Goal: Task Accomplishment & Management: Complete application form

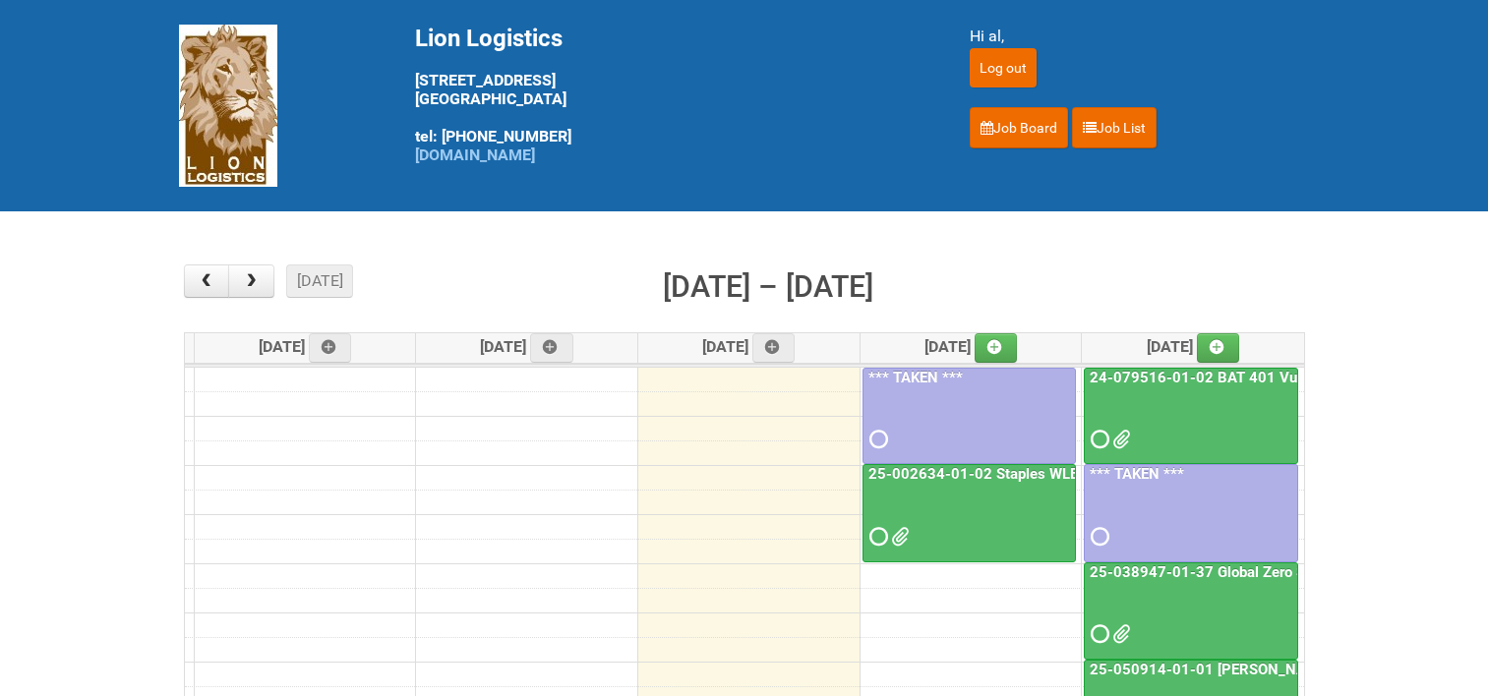
scroll to position [98, 0]
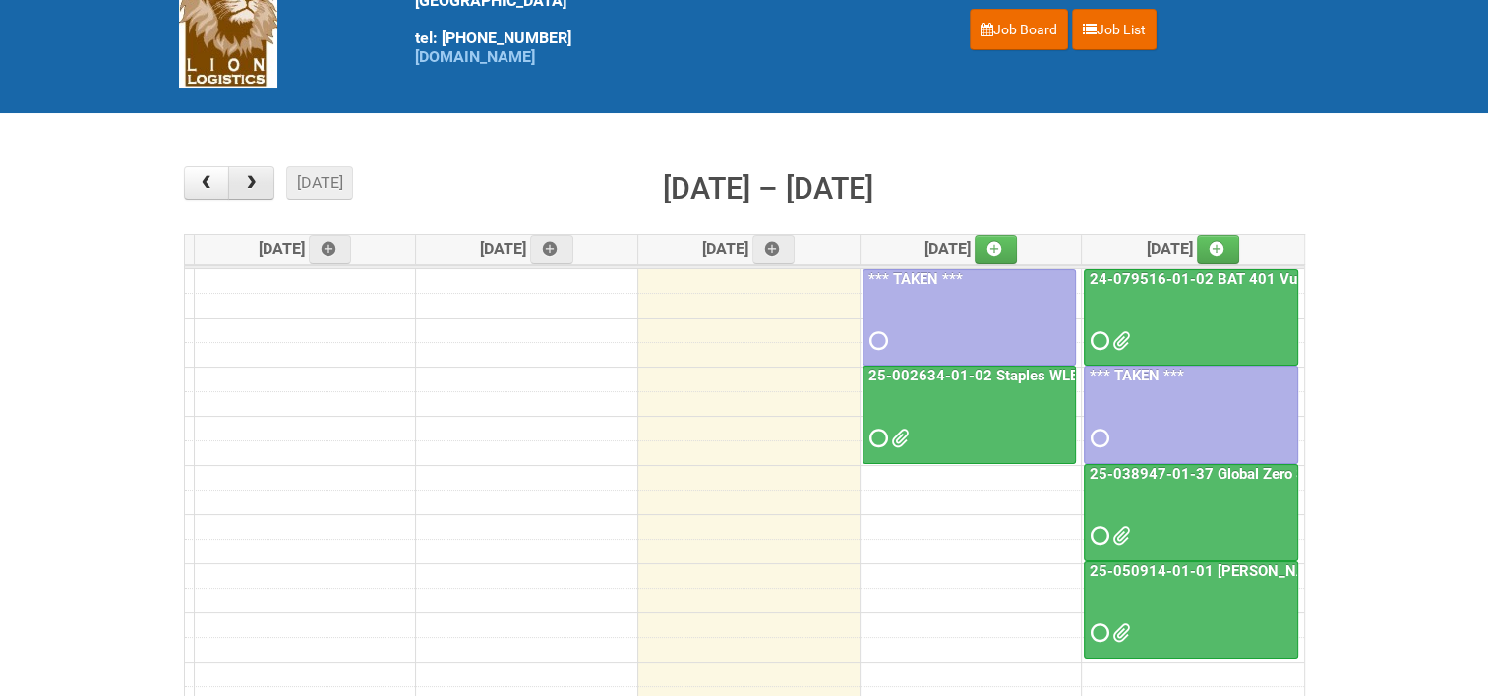
click at [248, 187] on span "button" at bounding box center [251, 183] width 19 height 16
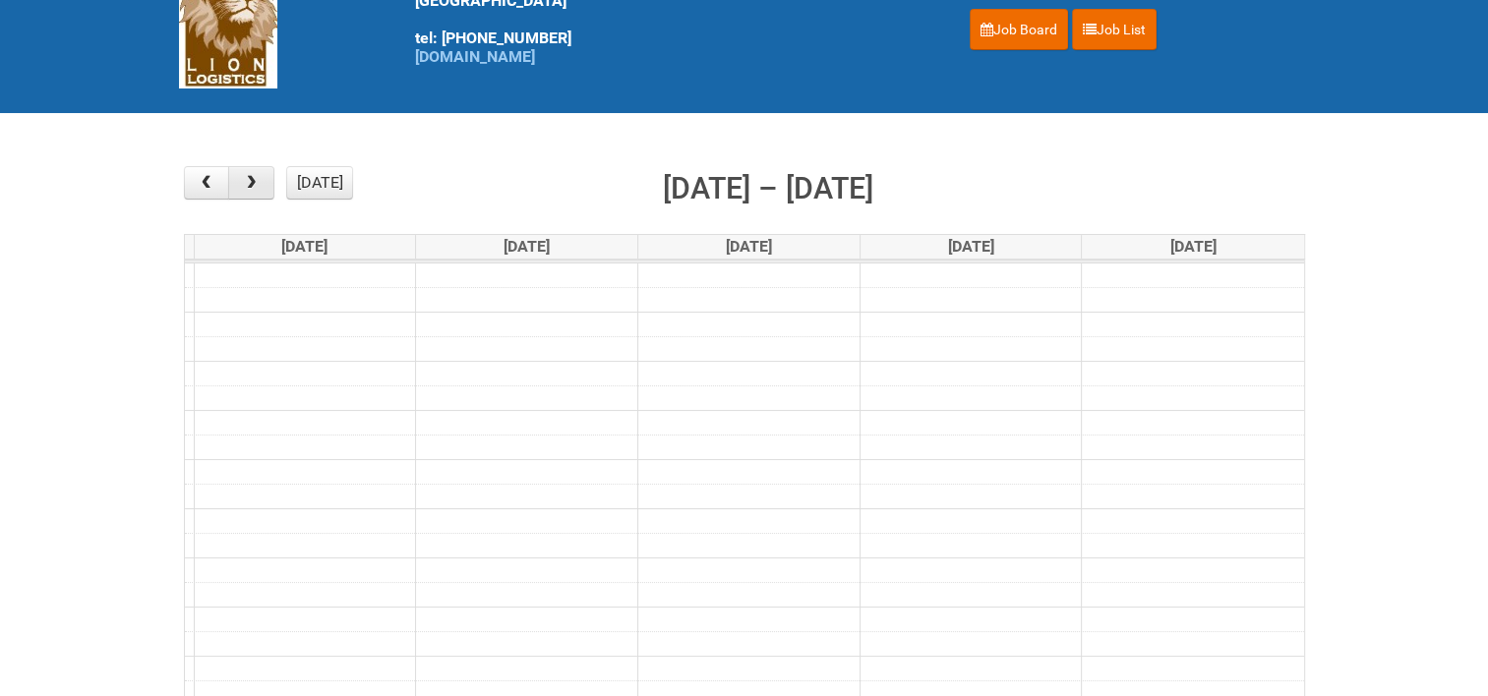
click at [248, 187] on span "button" at bounding box center [251, 183] width 19 height 16
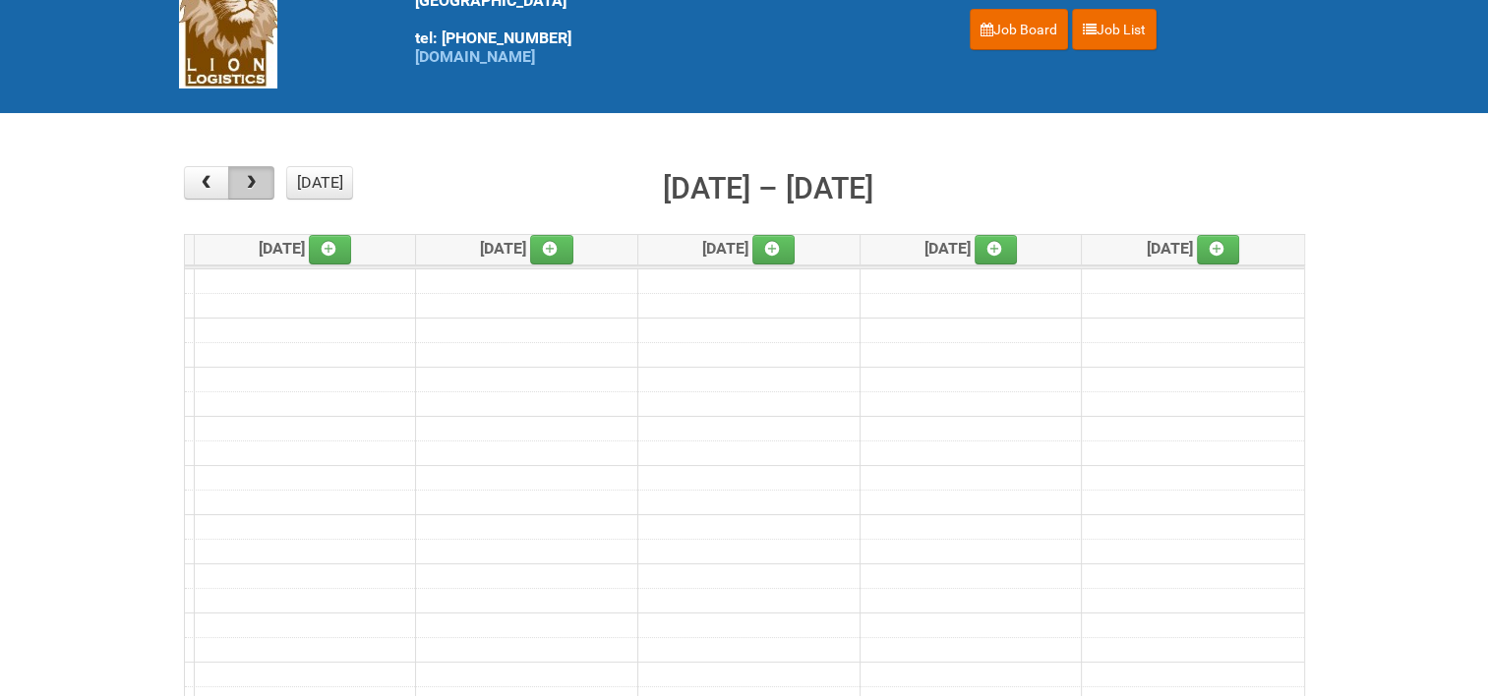
click at [248, 187] on span "button" at bounding box center [251, 183] width 19 height 16
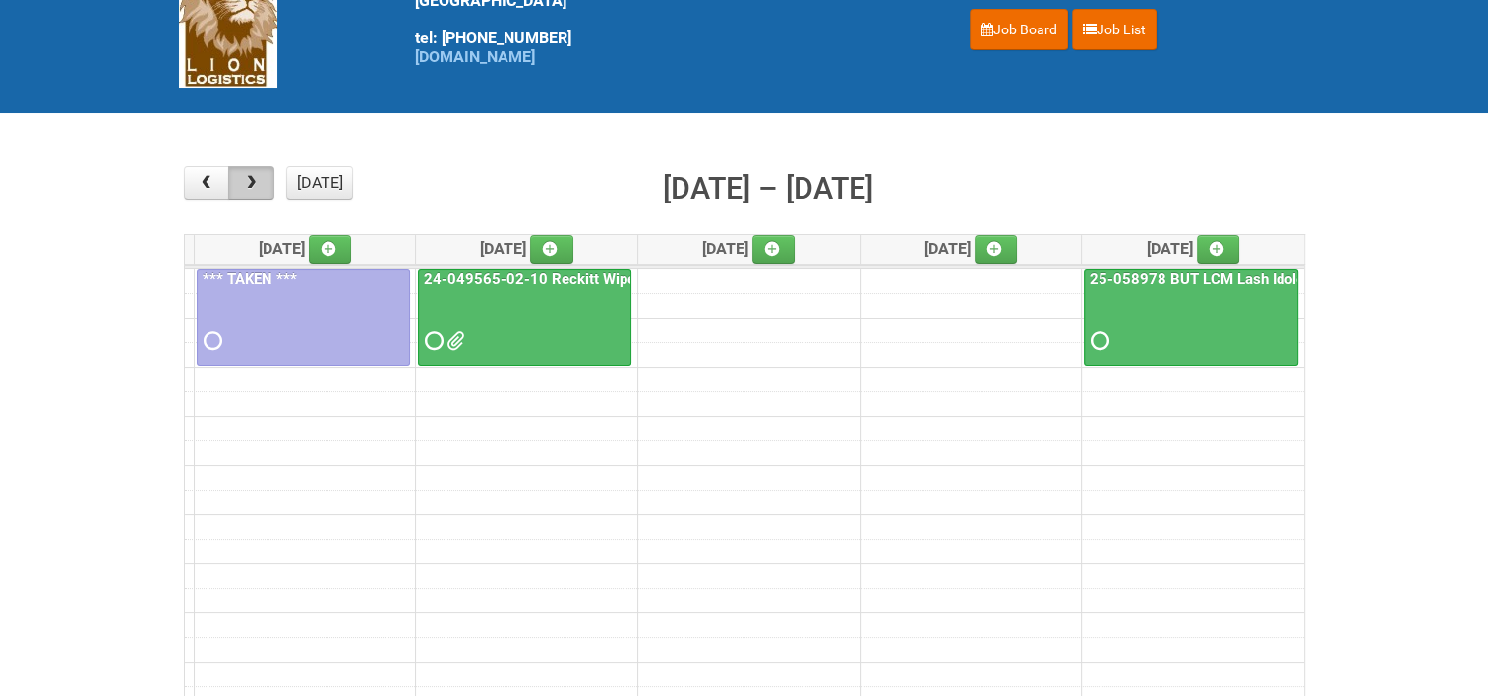
click at [248, 187] on span "button" at bounding box center [251, 183] width 19 height 16
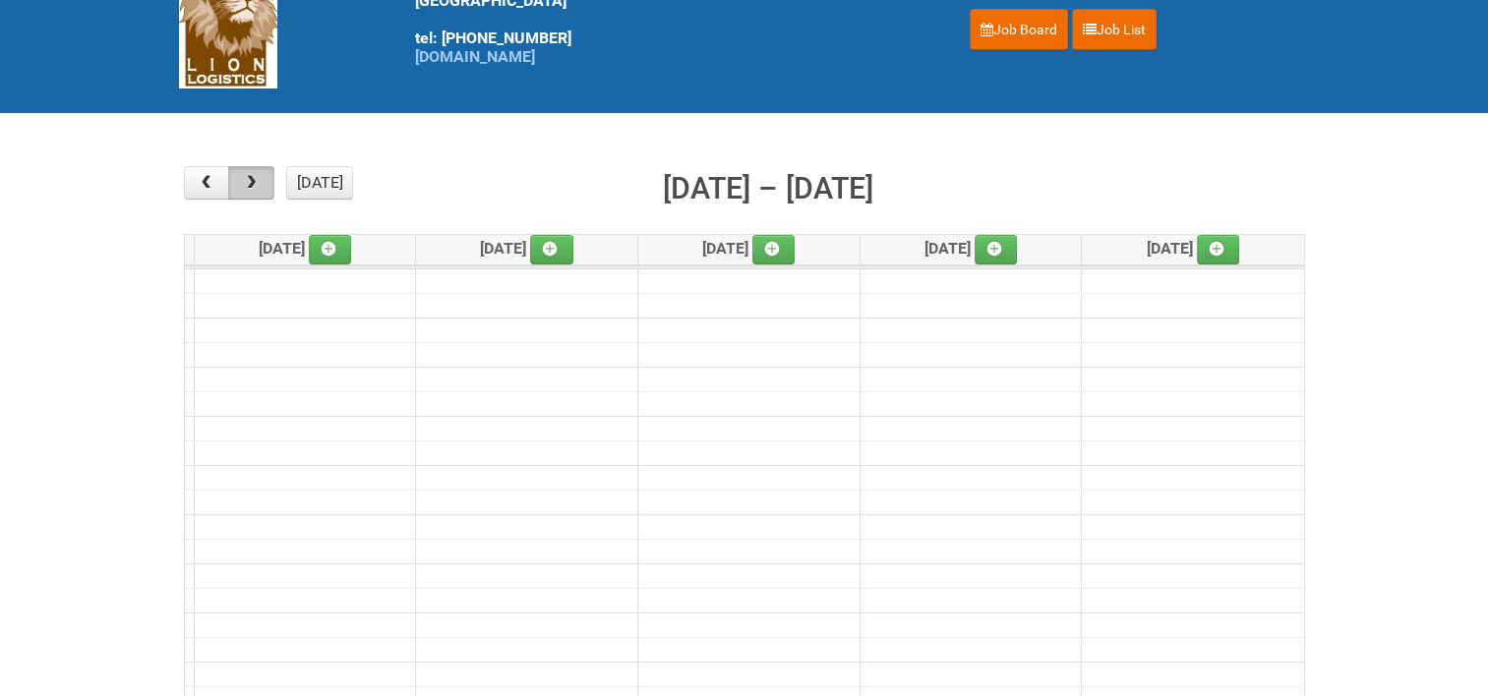
click at [248, 187] on span "button" at bounding box center [251, 183] width 19 height 16
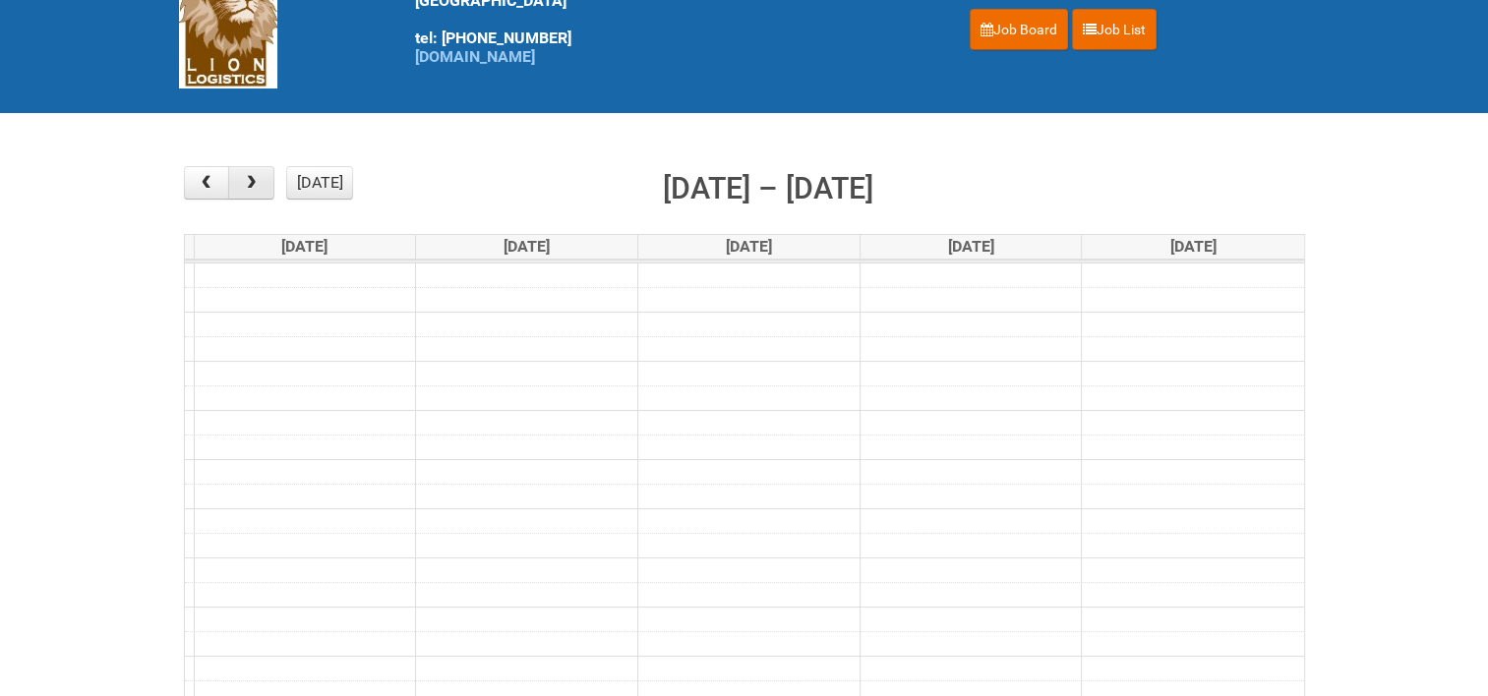
click at [248, 187] on span "button" at bounding box center [251, 183] width 19 height 16
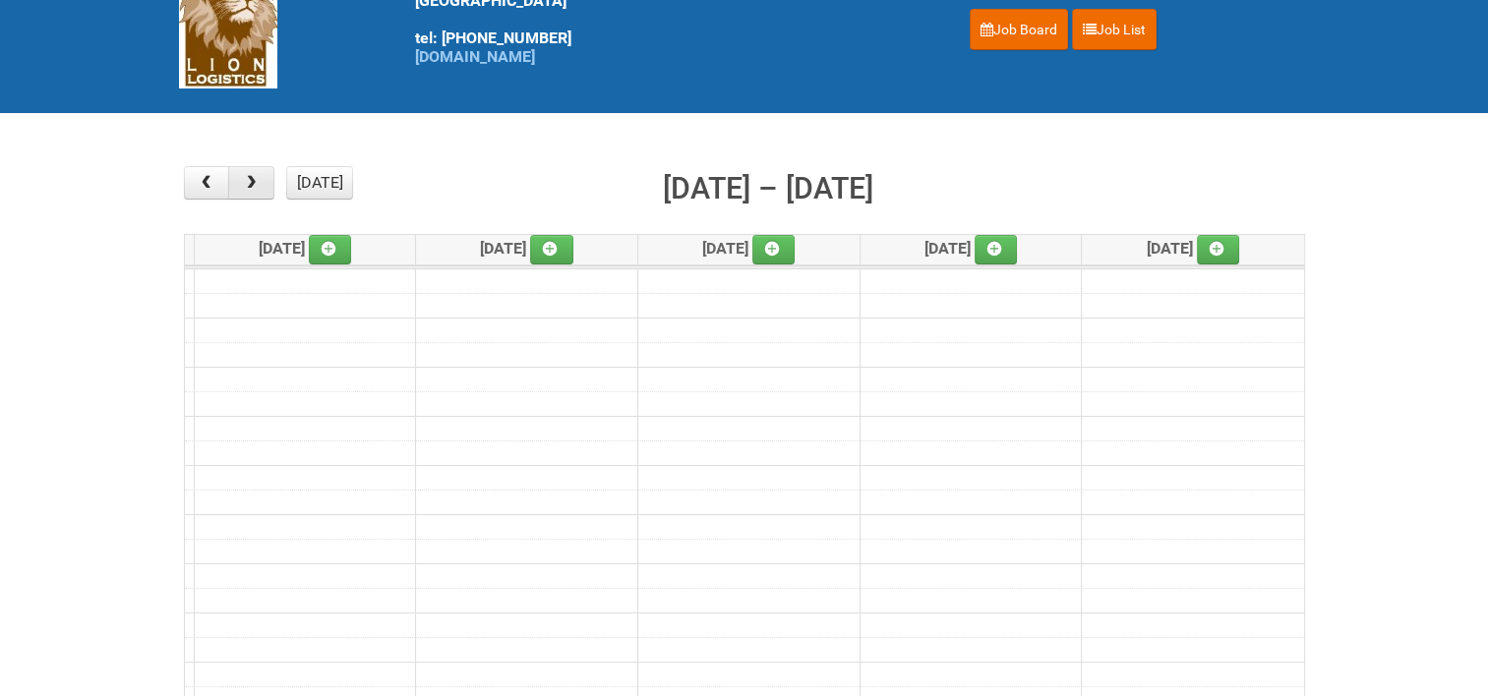
click at [248, 187] on span "button" at bounding box center [251, 183] width 19 height 16
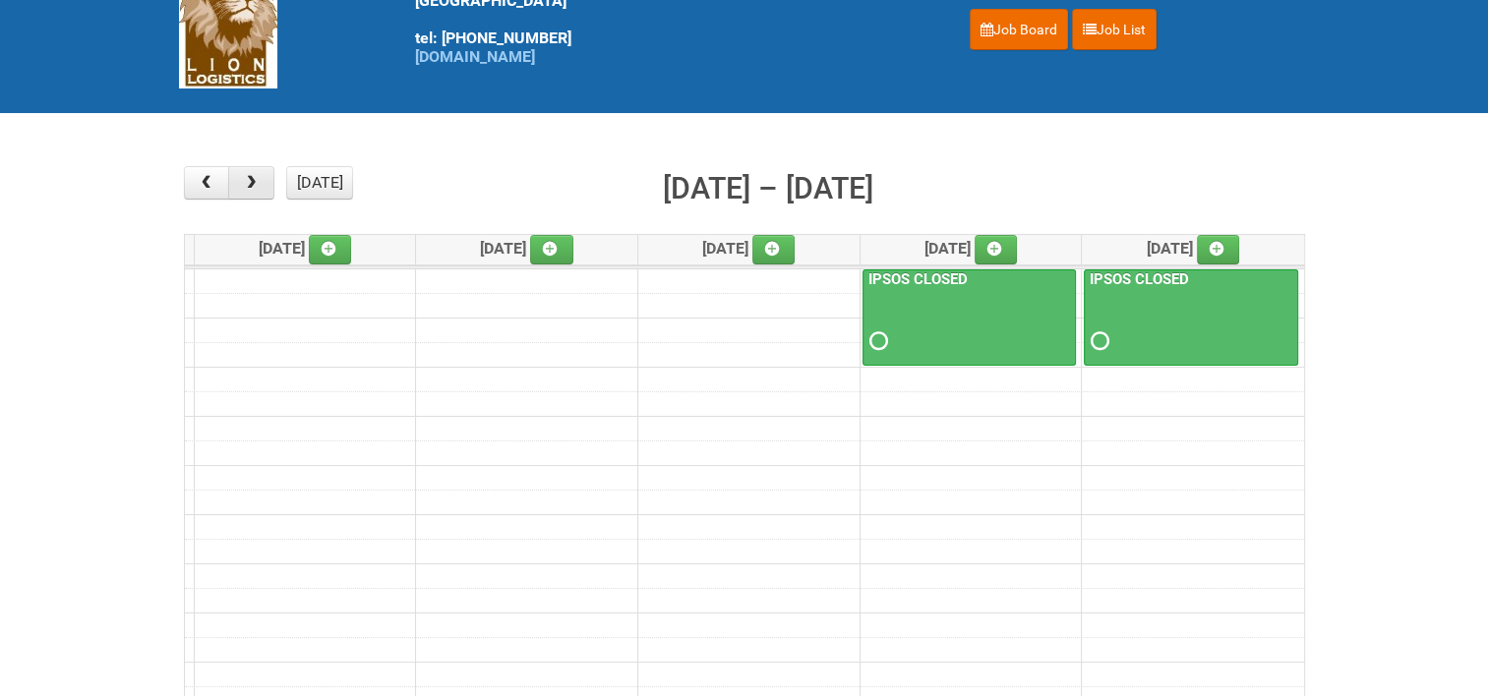
click at [248, 187] on span "button" at bounding box center [251, 183] width 19 height 16
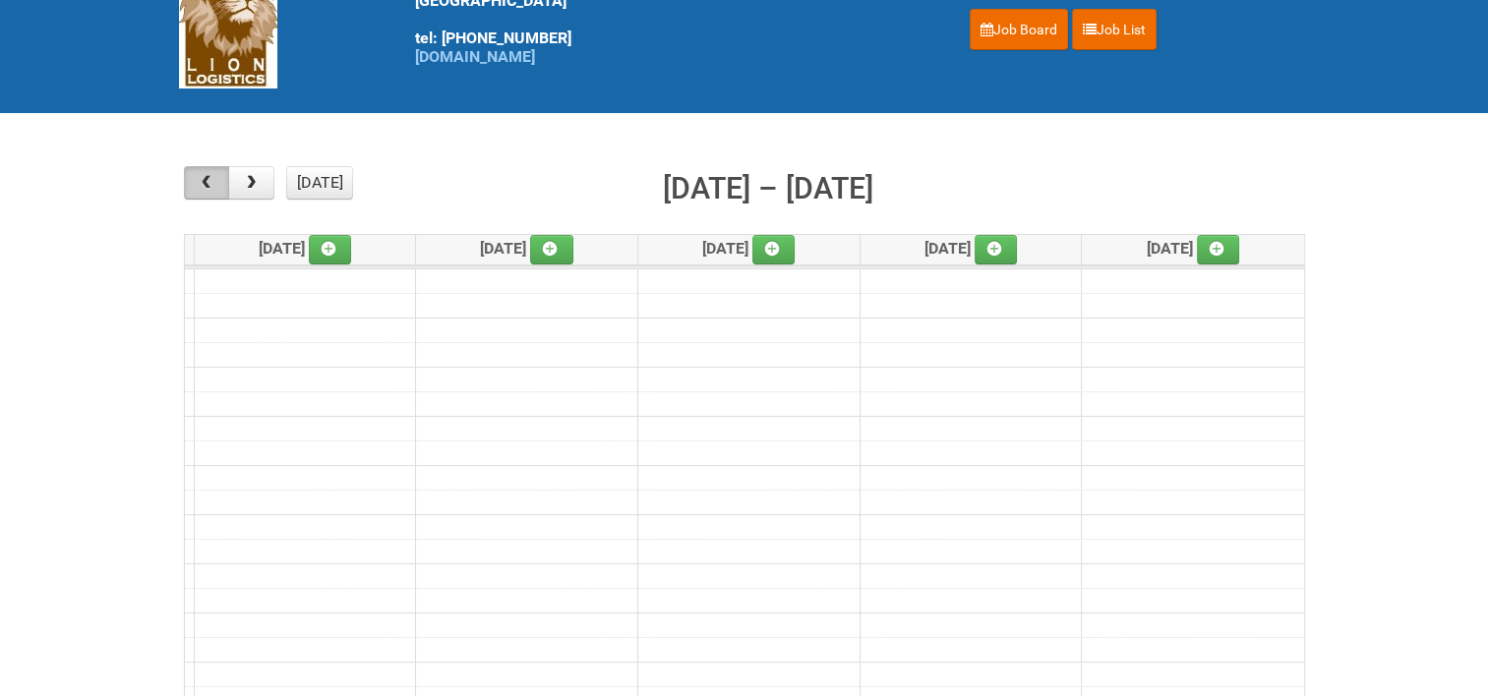
click at [205, 185] on span "button" at bounding box center [206, 183] width 19 height 16
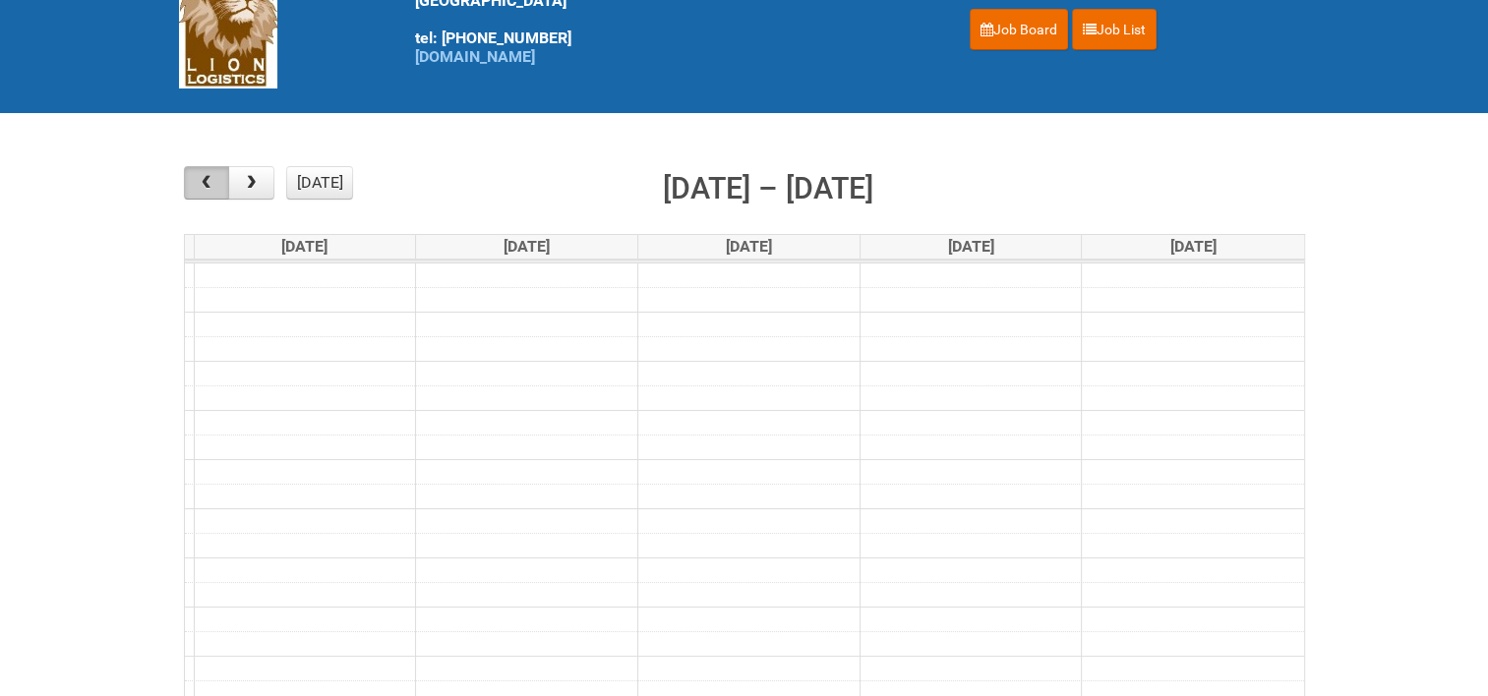
click at [205, 185] on span "button" at bounding box center [206, 183] width 19 height 16
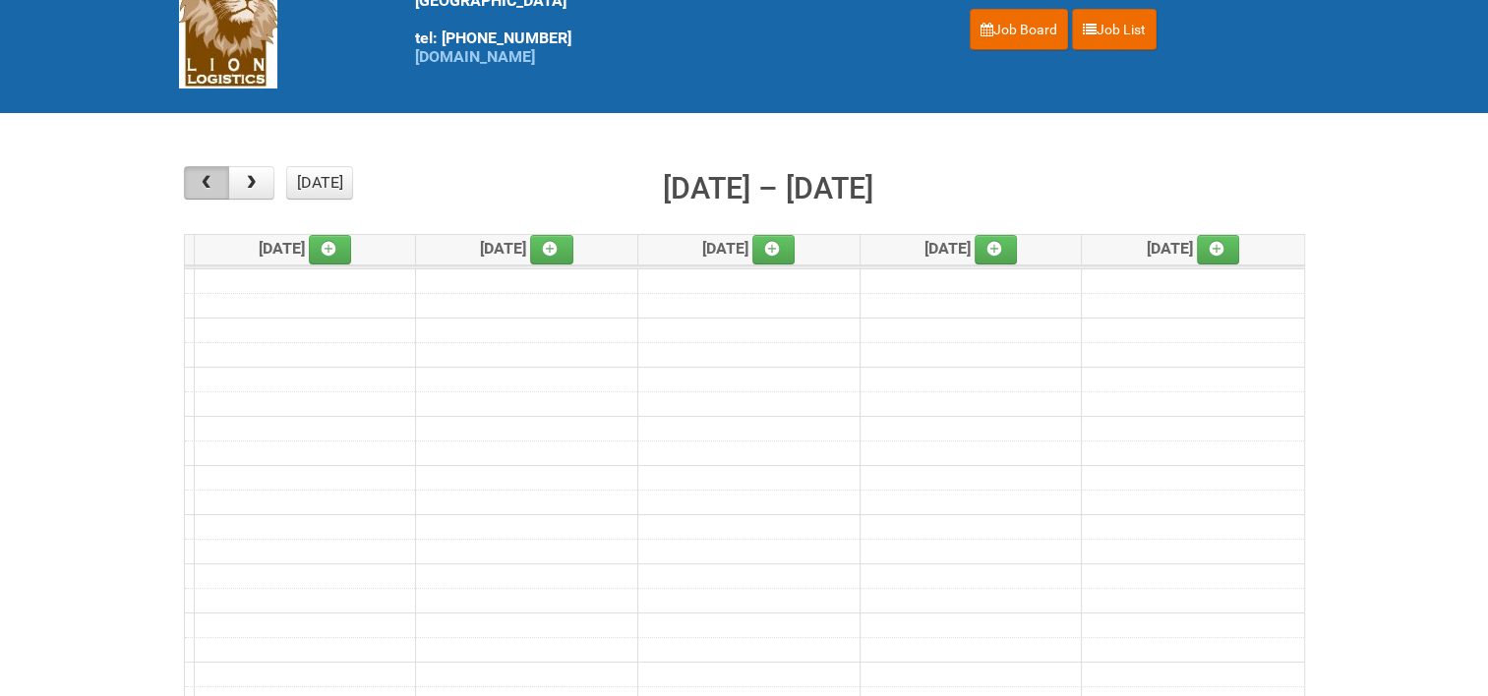
click at [205, 185] on span "button" at bounding box center [206, 183] width 19 height 16
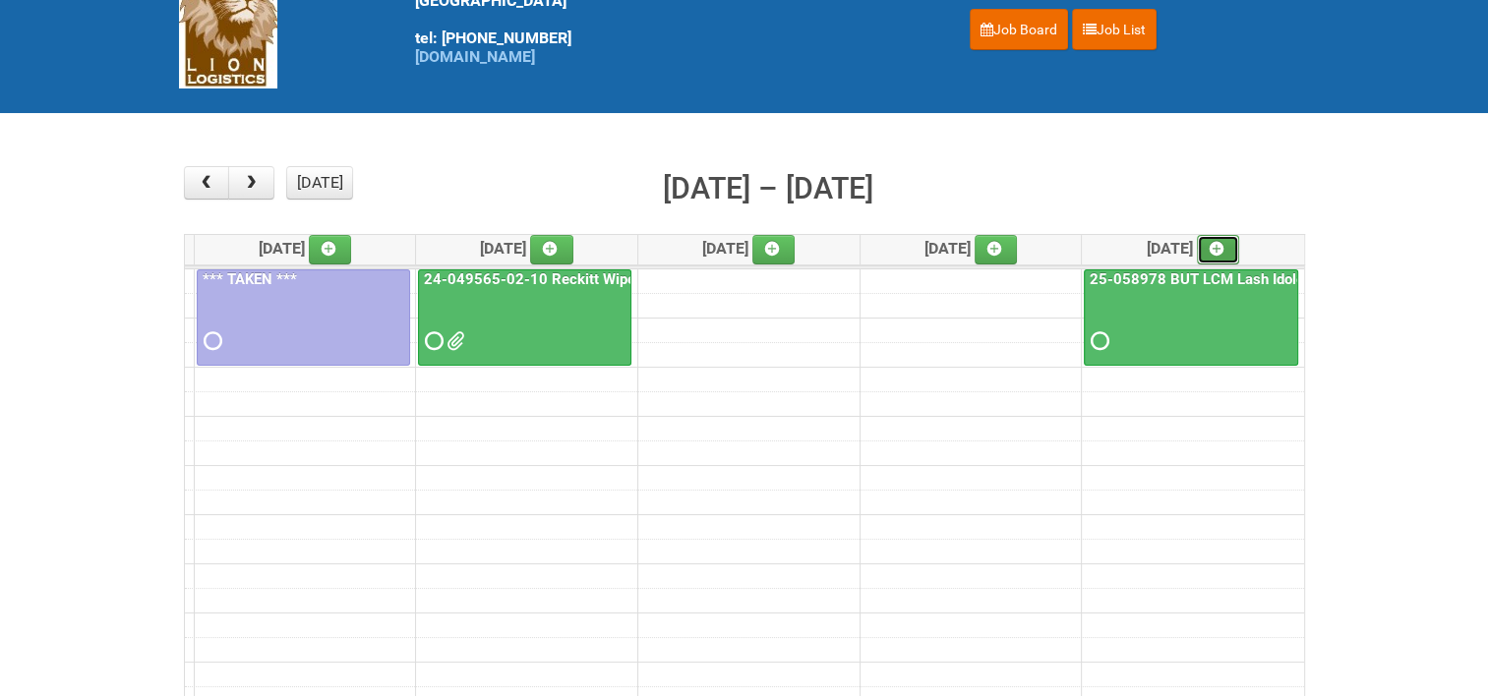
click at [1219, 243] on icon at bounding box center [1216, 249] width 14 height 14
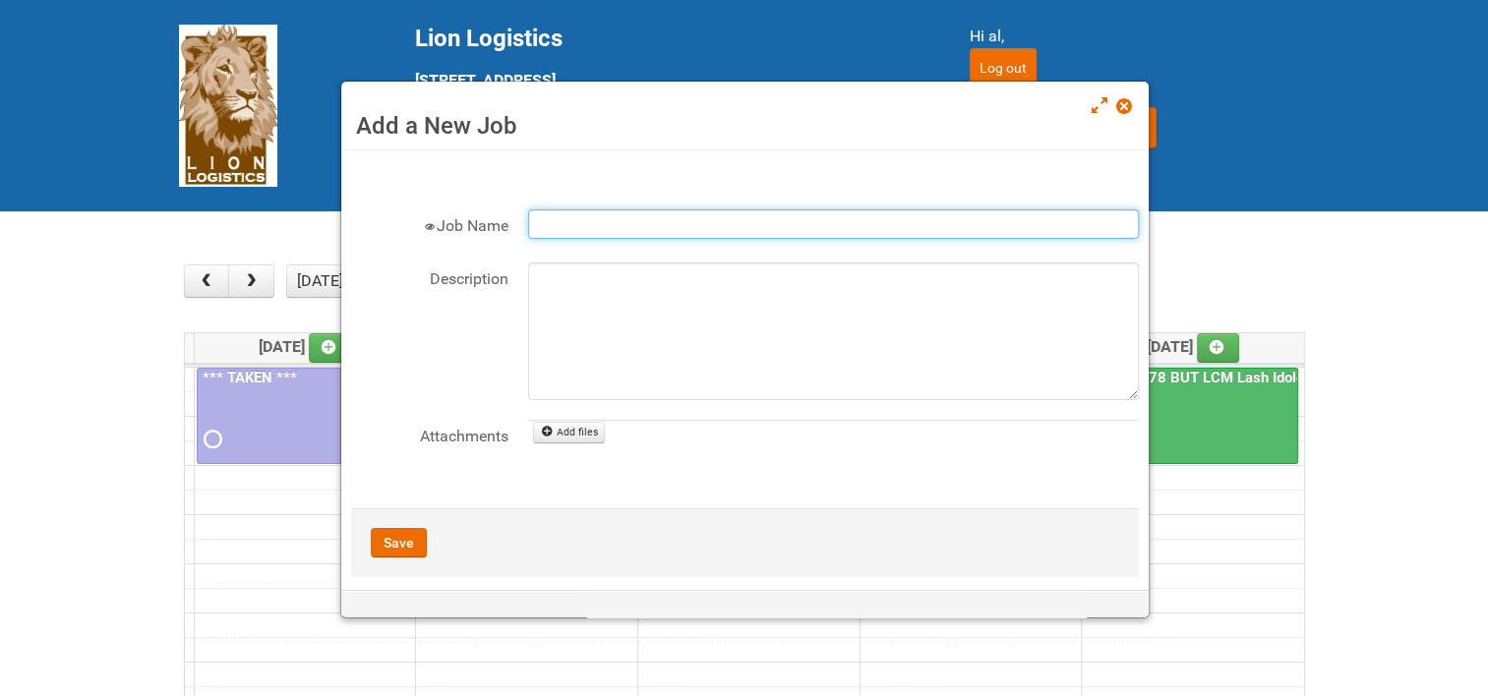
click at [585, 225] on input "Job Name" at bounding box center [833, 223] width 611 height 29
click at [542, 224] on input "Job Name" at bounding box center [833, 223] width 611 height 29
paste input "25-047392-01-03"
type input "25-047392-01-03 Native Spray Rapid Response"
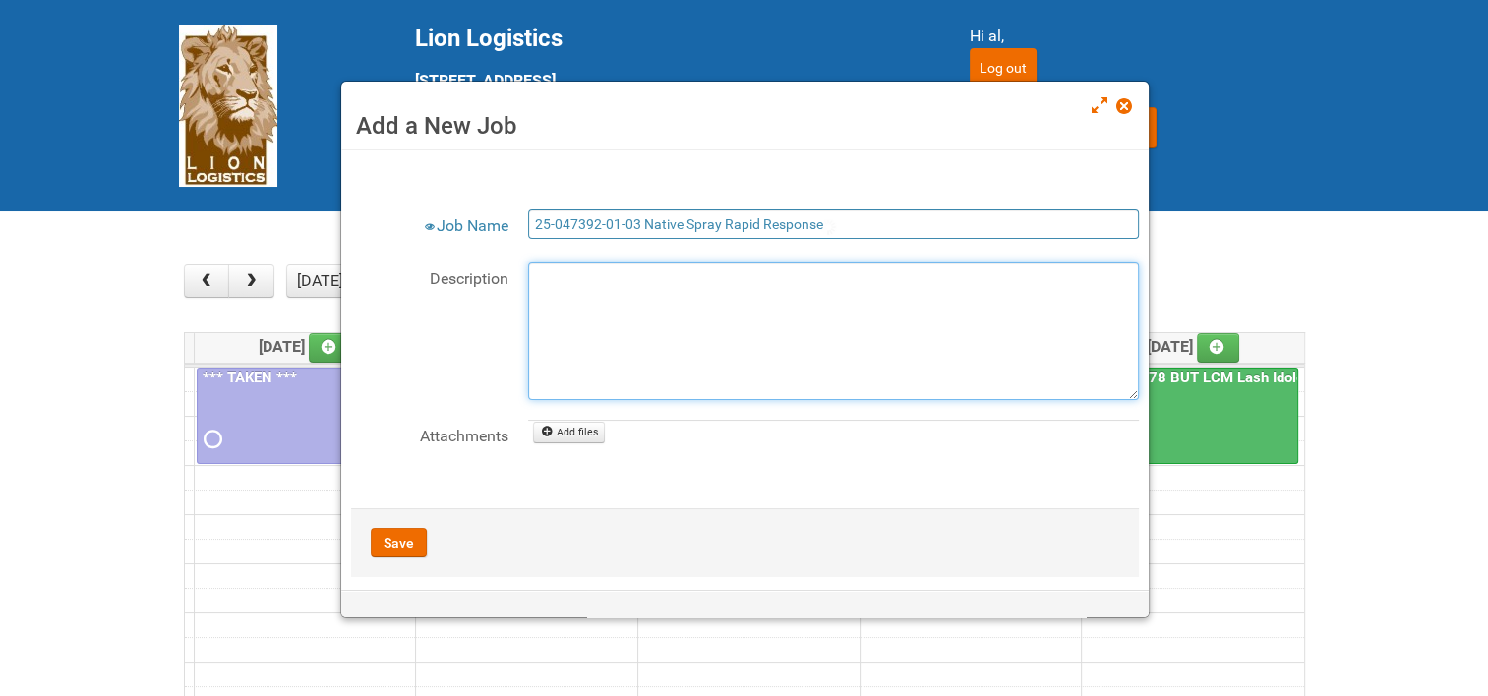
click at [549, 271] on textarea "Description" at bounding box center [833, 332] width 611 height 138
type textarea "9/17 uploaded JNF + MDN"
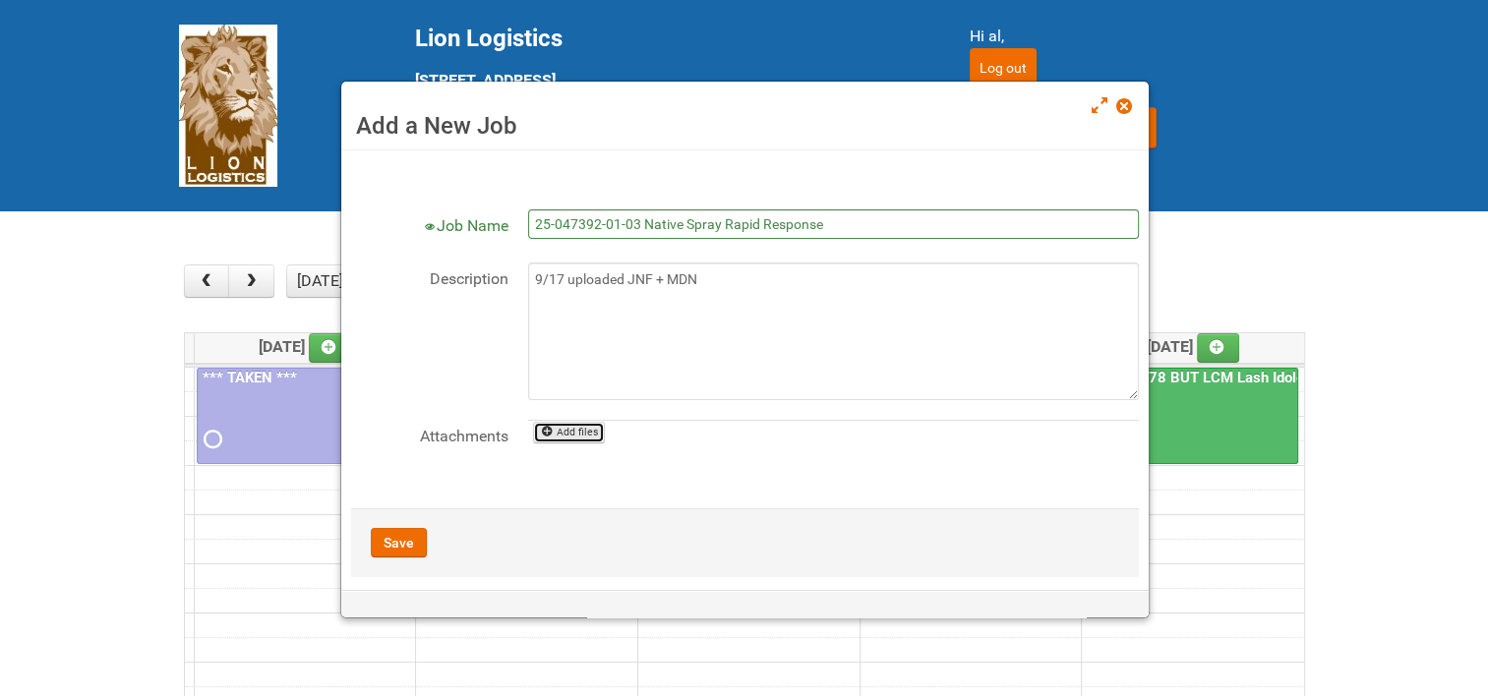
click at [559, 435] on link "Add files" at bounding box center [569, 433] width 72 height 22
type input "C:\fakepath\25-047392-01-03 JNF.DOC"
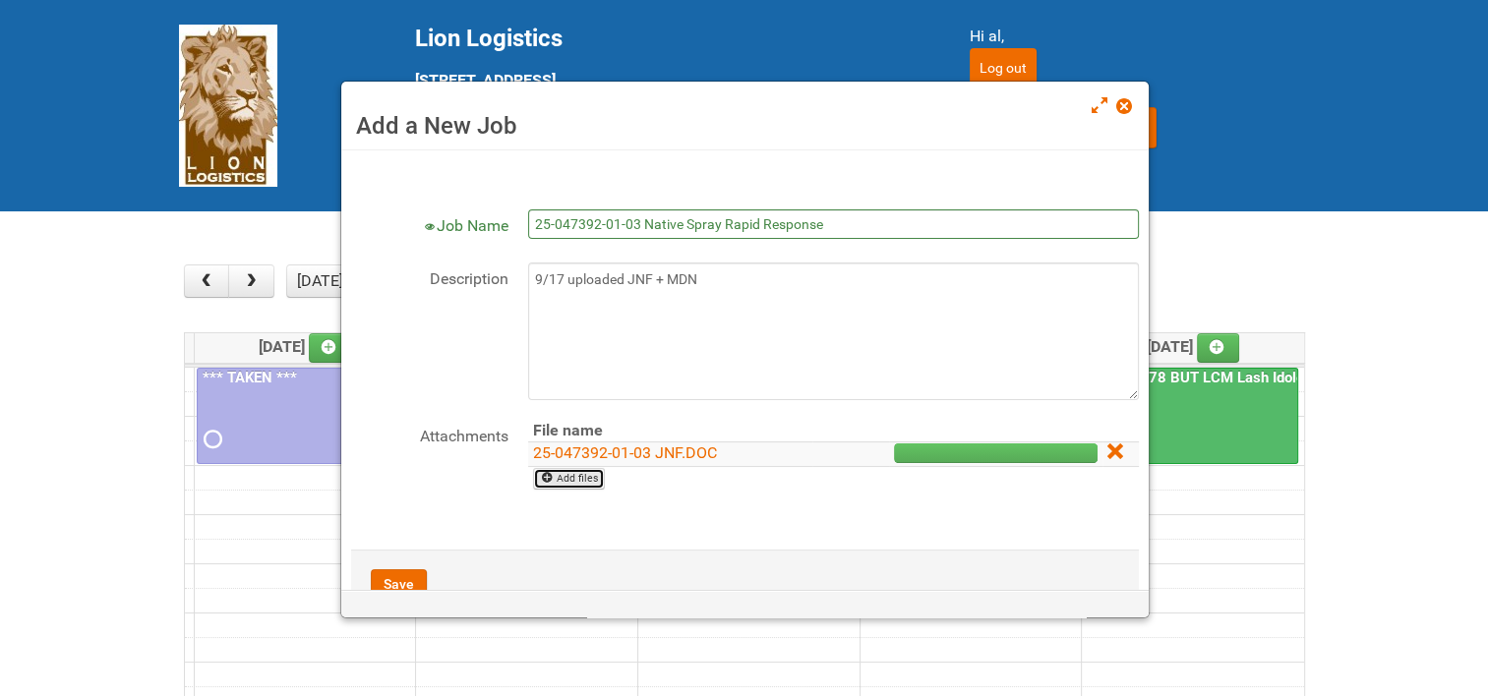
click at [576, 472] on link "Add files" at bounding box center [569, 479] width 72 height 22
type input "C:\fakepath\25-047392-01-03 - MDN.xlsx"
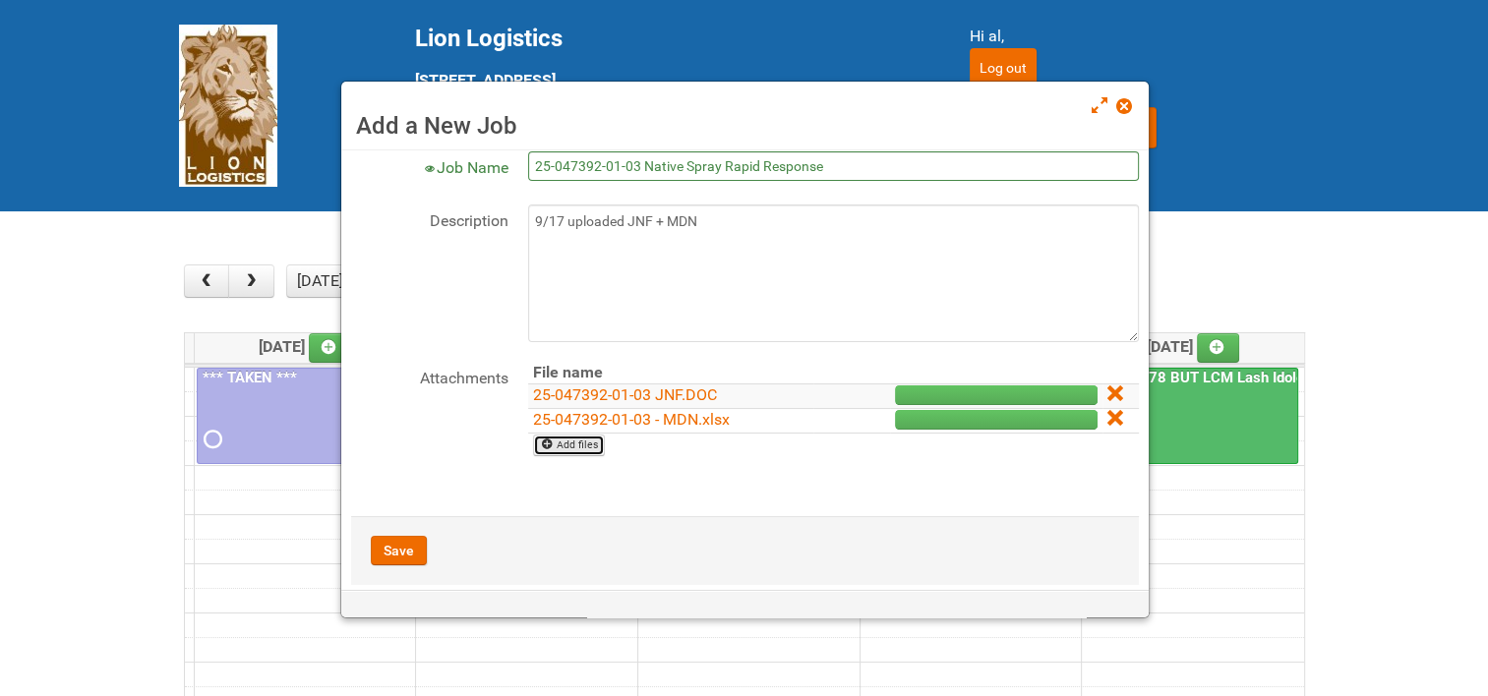
scroll to position [81, 0]
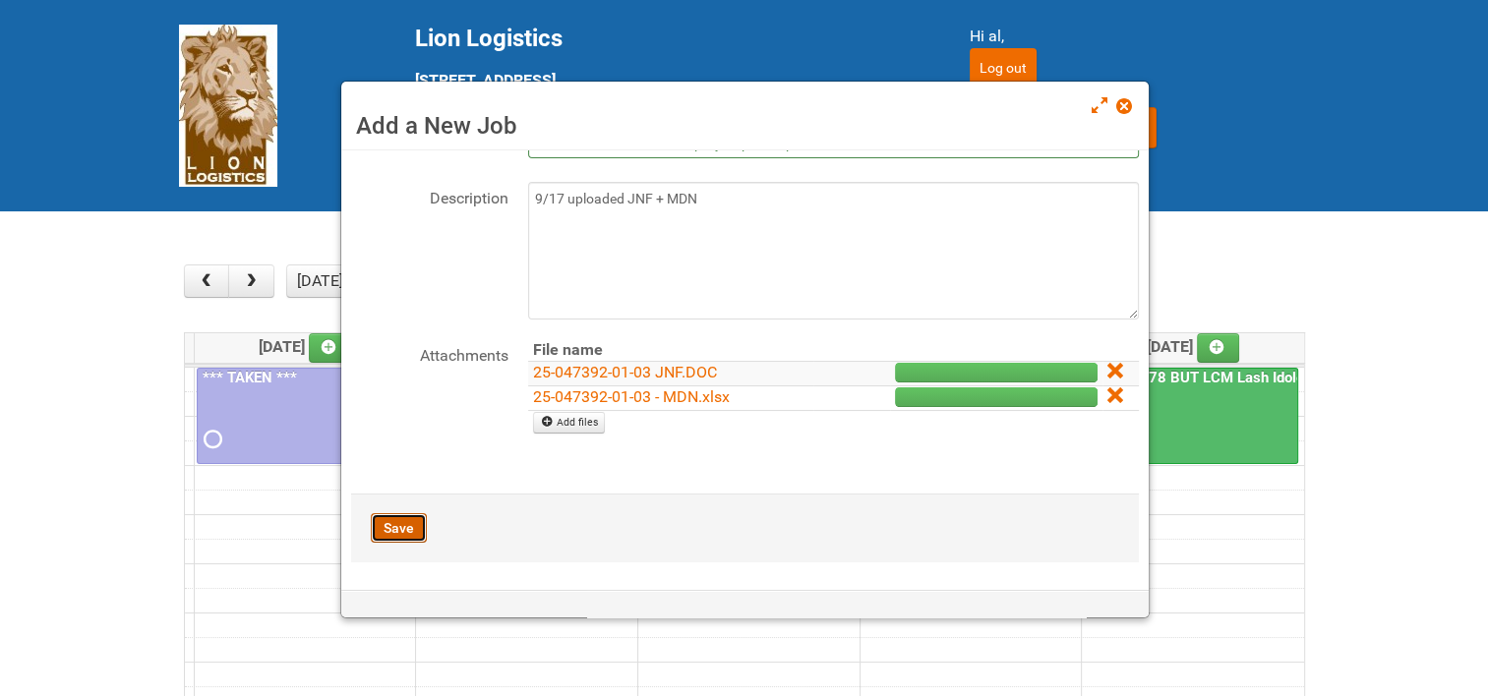
click at [406, 521] on button "Save" at bounding box center [399, 527] width 56 height 29
